Goal: Find specific page/section: Find specific page/section

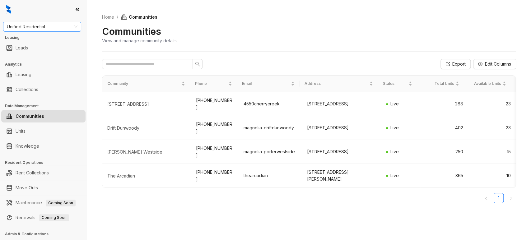
click at [54, 26] on span "Unified Residential" at bounding box center [42, 26] width 71 height 9
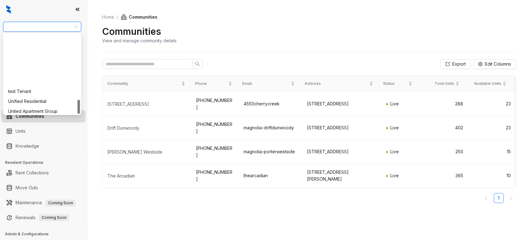
scroll to position [369, 0]
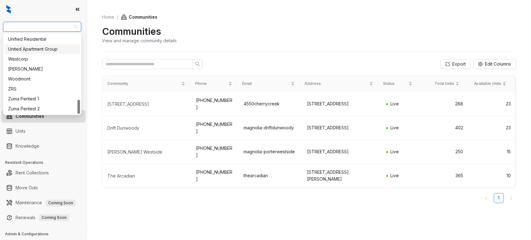
click at [39, 49] on div "United Apartment Group" at bounding box center [42, 49] width 68 height 7
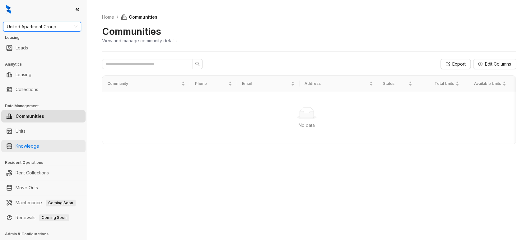
click at [30, 148] on link "Knowledge" at bounding box center [28, 146] width 24 height 12
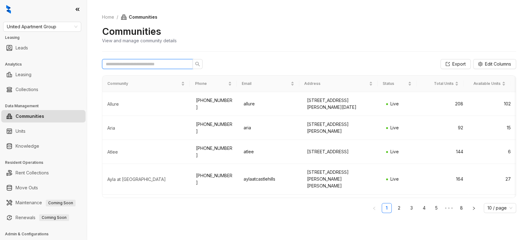
click at [130, 65] on input "text" at bounding box center [145, 64] width 78 height 7
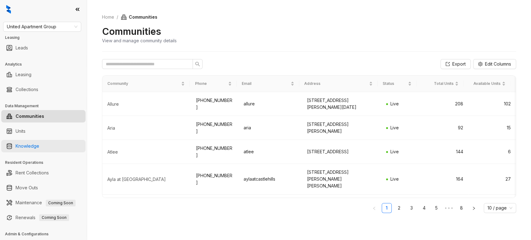
click at [38, 147] on link "Knowledge" at bounding box center [28, 146] width 24 height 12
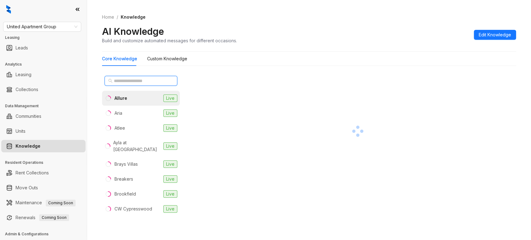
click at [124, 83] on input "text" at bounding box center [141, 81] width 55 height 7
paste input "**********"
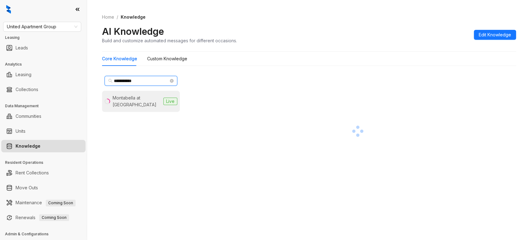
type input "**********"
click at [132, 101] on div "Montabella at [GEOGRAPHIC_DATA]" at bounding box center [137, 102] width 48 height 14
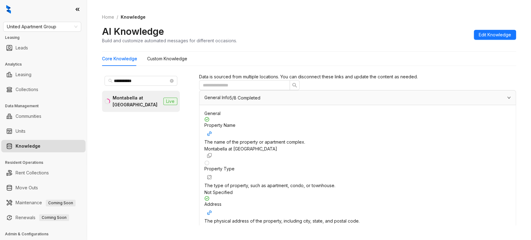
scroll to position [75, 0]
